Goal: Use online tool/utility: Utilize a website feature to perform a specific function

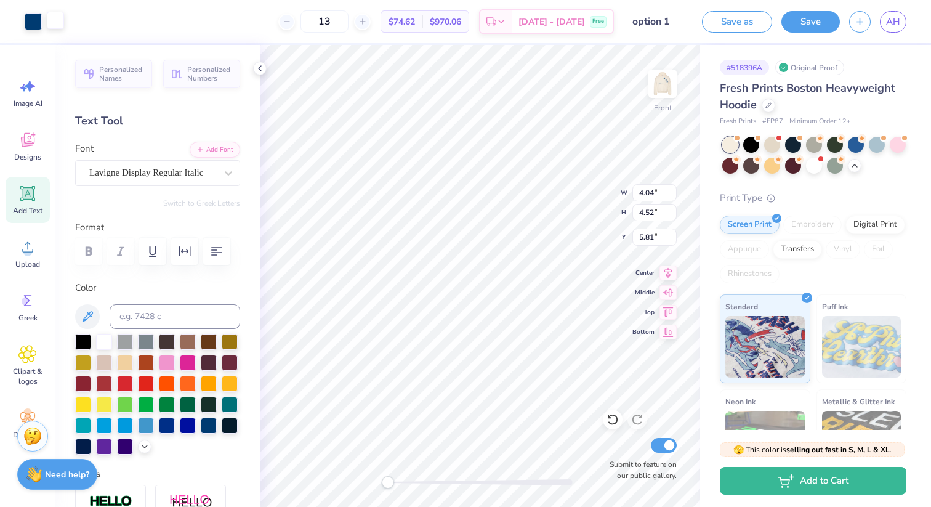
click at [62, 12] on div at bounding box center [55, 20] width 17 height 17
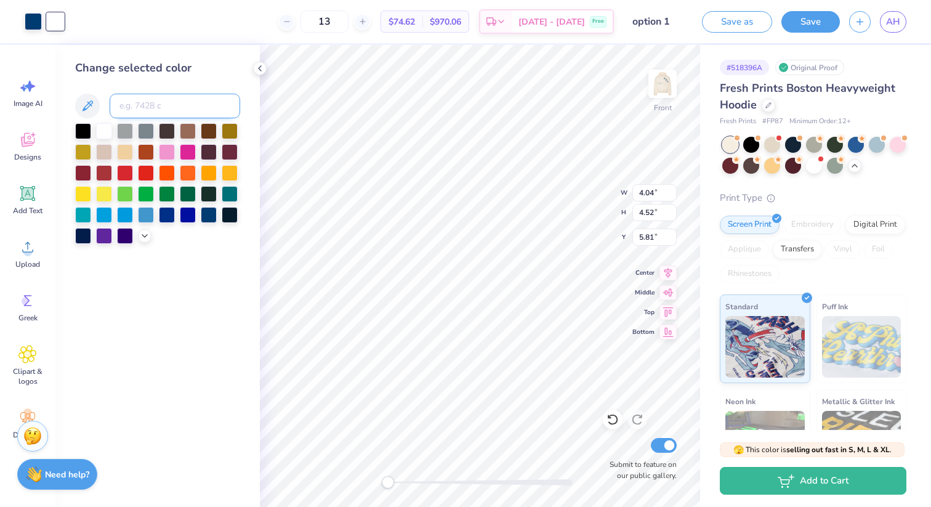
click at [154, 105] on input at bounding box center [175, 106] width 131 height 25
type input "clear"
click at [143, 230] on div at bounding box center [145, 235] width 14 height 14
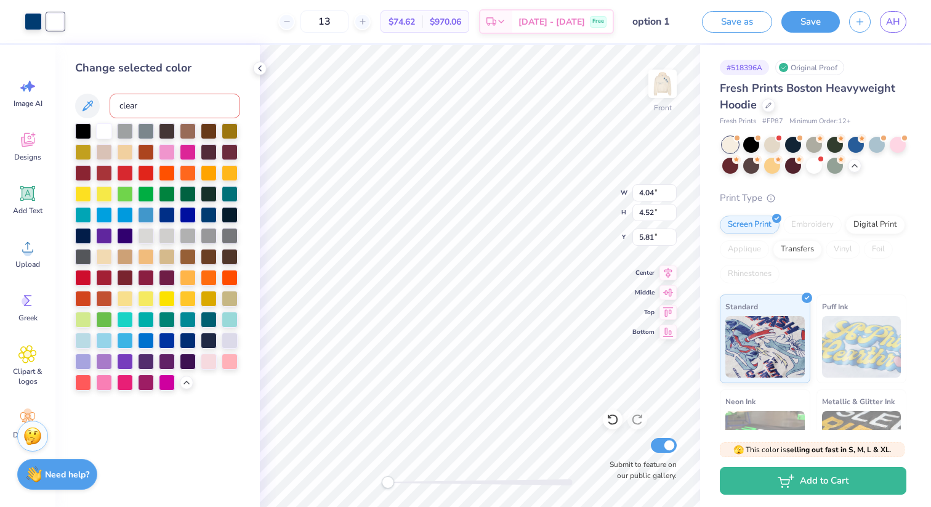
click at [147, 105] on input "clear" at bounding box center [175, 106] width 131 height 25
drag, startPoint x: 148, startPoint y: 105, endPoint x: 70, endPoint y: 110, distance: 78.3
click at [70, 110] on div "Change selected color clear" at bounding box center [157, 276] width 204 height 462
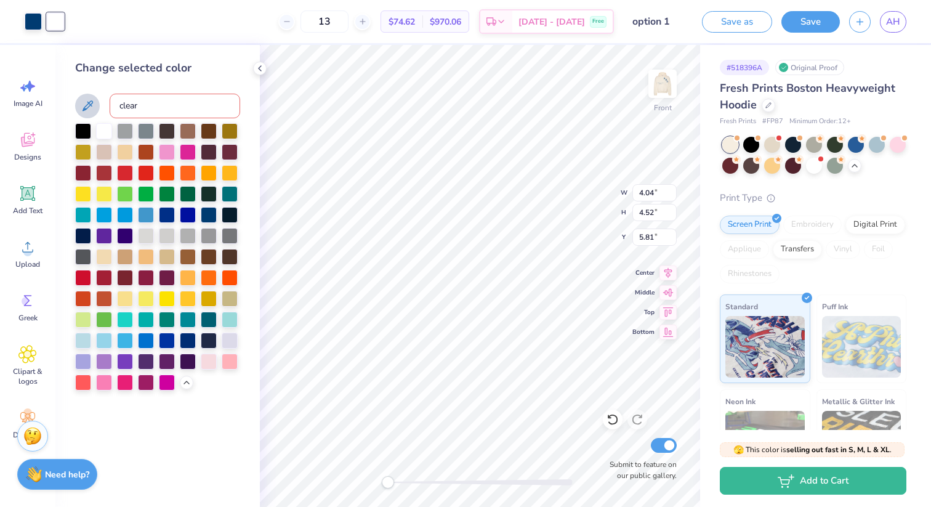
click at [81, 105] on icon at bounding box center [87, 105] width 15 height 15
click at [88, 109] on icon at bounding box center [87, 105] width 15 height 15
click at [57, 18] on div at bounding box center [55, 21] width 17 height 17
click at [92, 100] on icon at bounding box center [87, 105] width 15 height 15
click at [183, 363] on div at bounding box center [188, 360] width 16 height 16
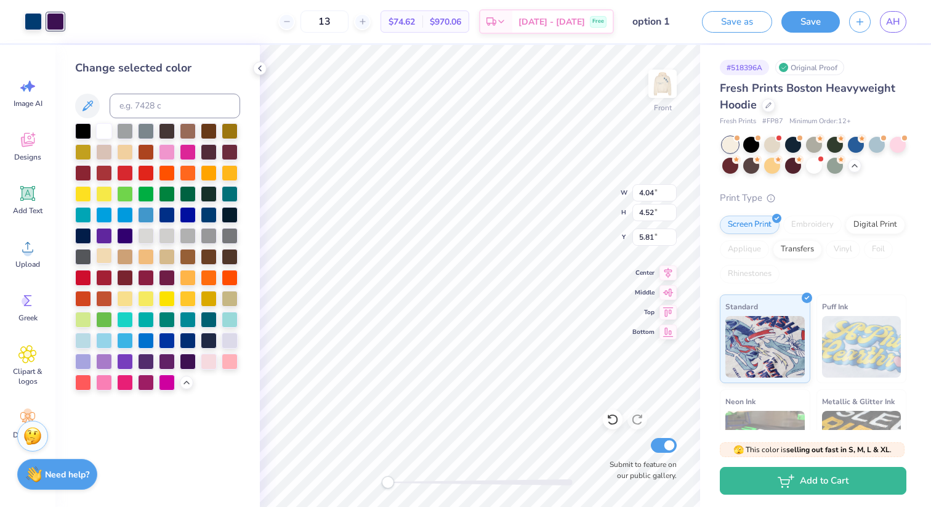
click at [106, 253] on div at bounding box center [104, 255] width 16 height 16
click at [129, 155] on div at bounding box center [125, 151] width 16 height 16
click at [102, 257] on div at bounding box center [104, 255] width 16 height 16
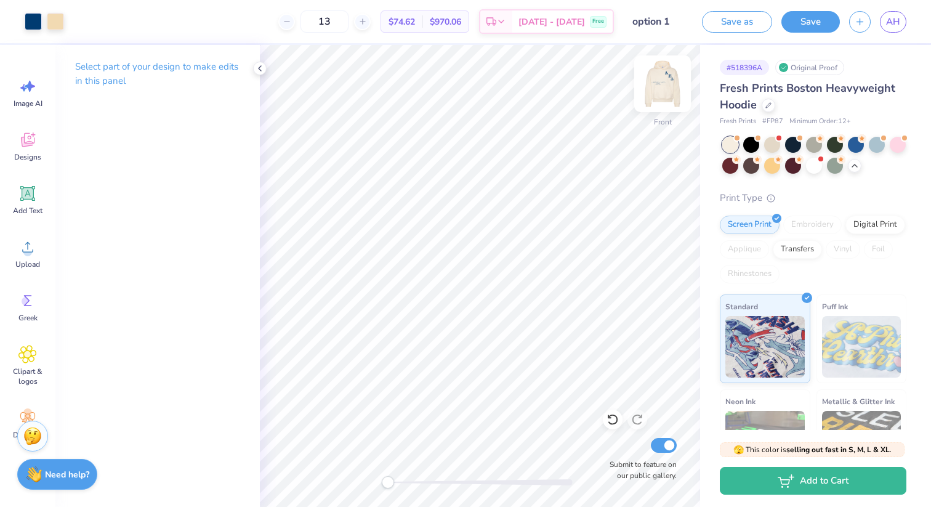
click at [656, 84] on img at bounding box center [662, 83] width 49 height 49
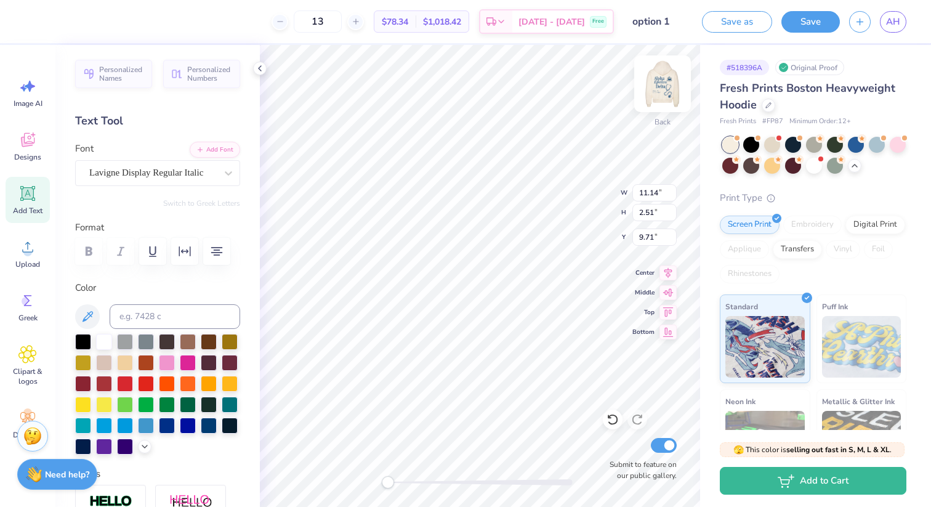
type textarea "Alpha Epsilon Delta Est. 1971 Director of PR"
type textarea "Est. 1971 Director of PR"
